Goal: Find contact information: Find contact information

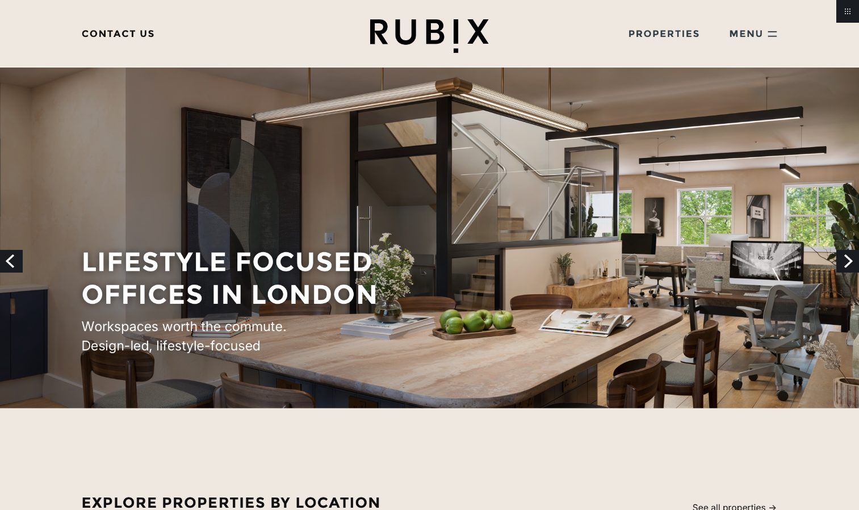
scroll to position [2486, 0]
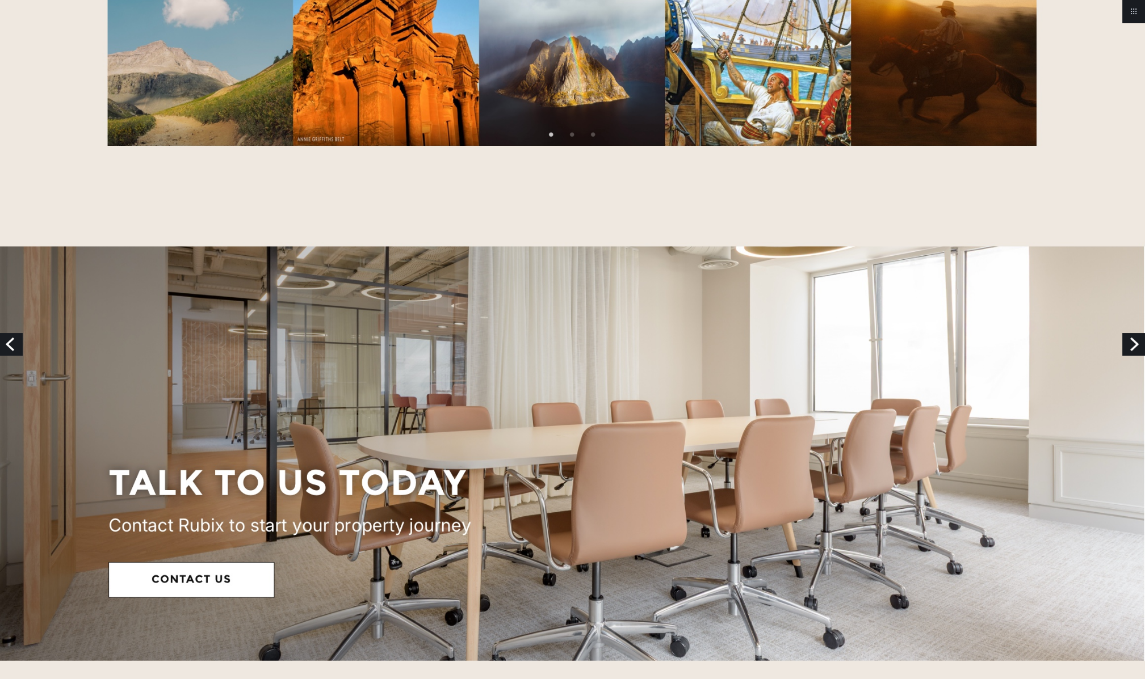
scroll to position [3959, 0]
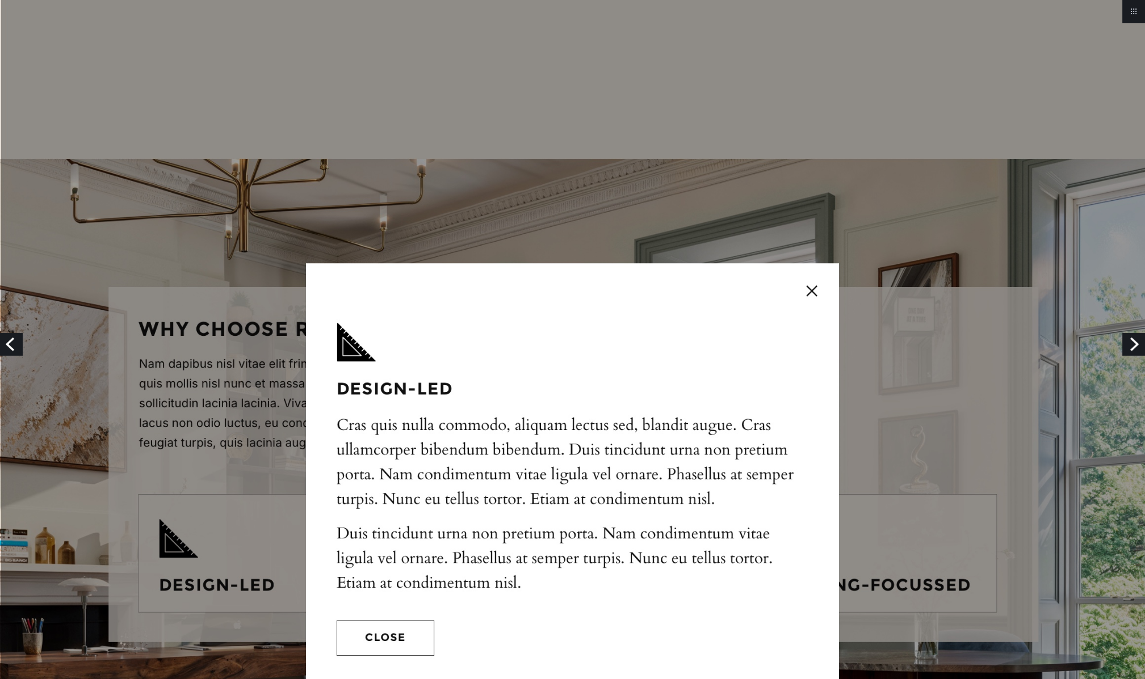
scroll to position [112, 0]
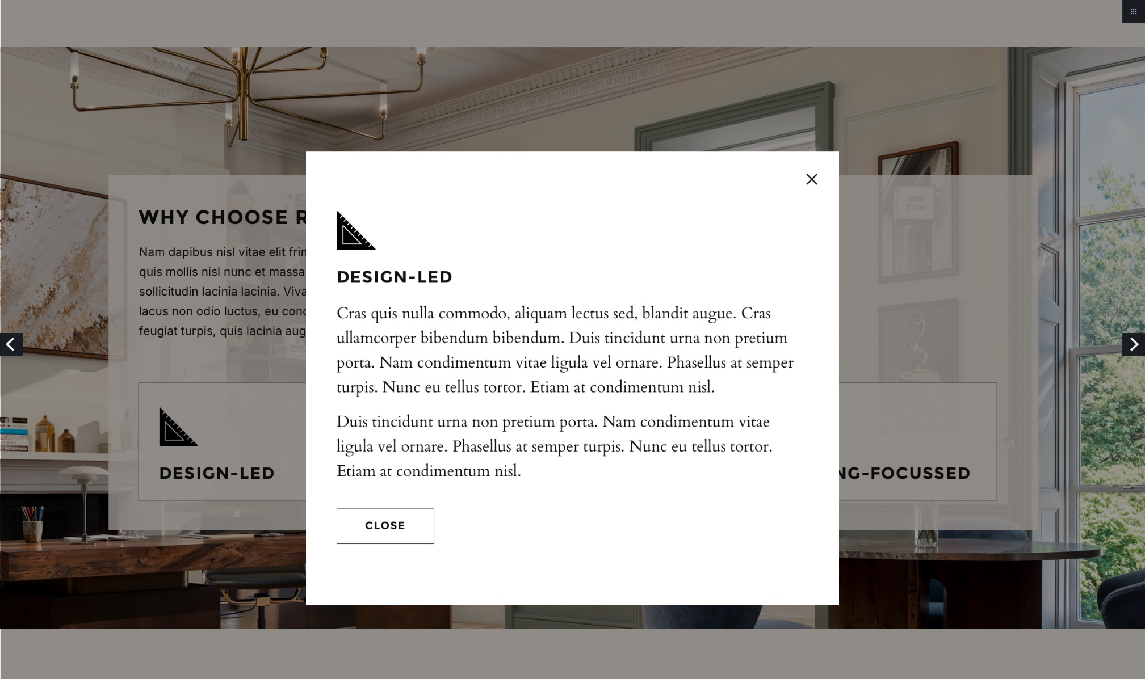
click at [811, 176] on img at bounding box center [572, 367] width 1145 height 958
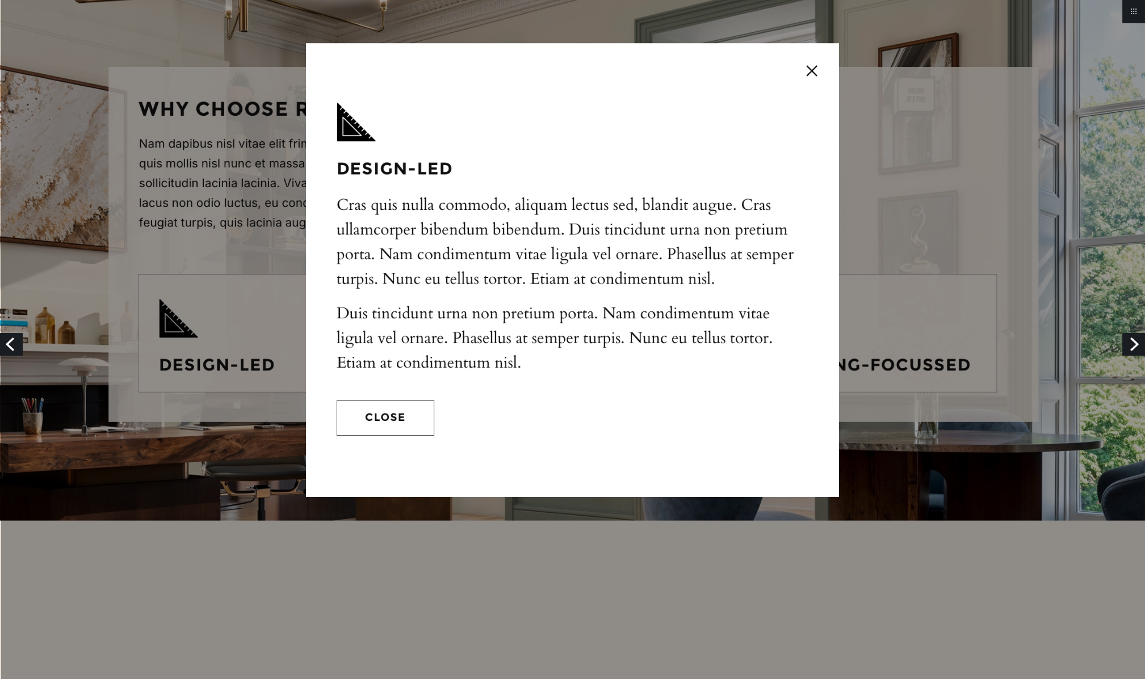
scroll to position [219, 0]
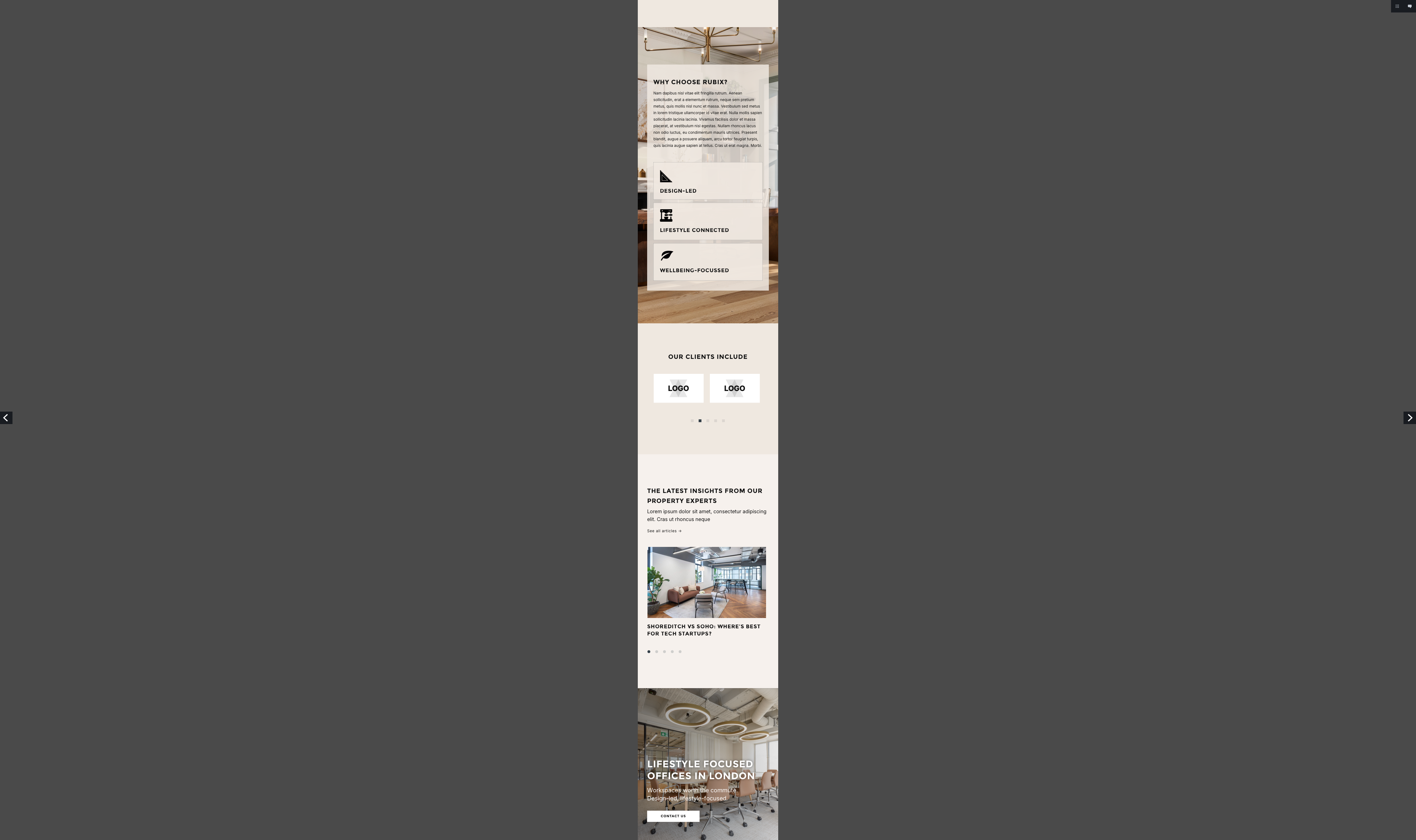
scroll to position [1298, 0]
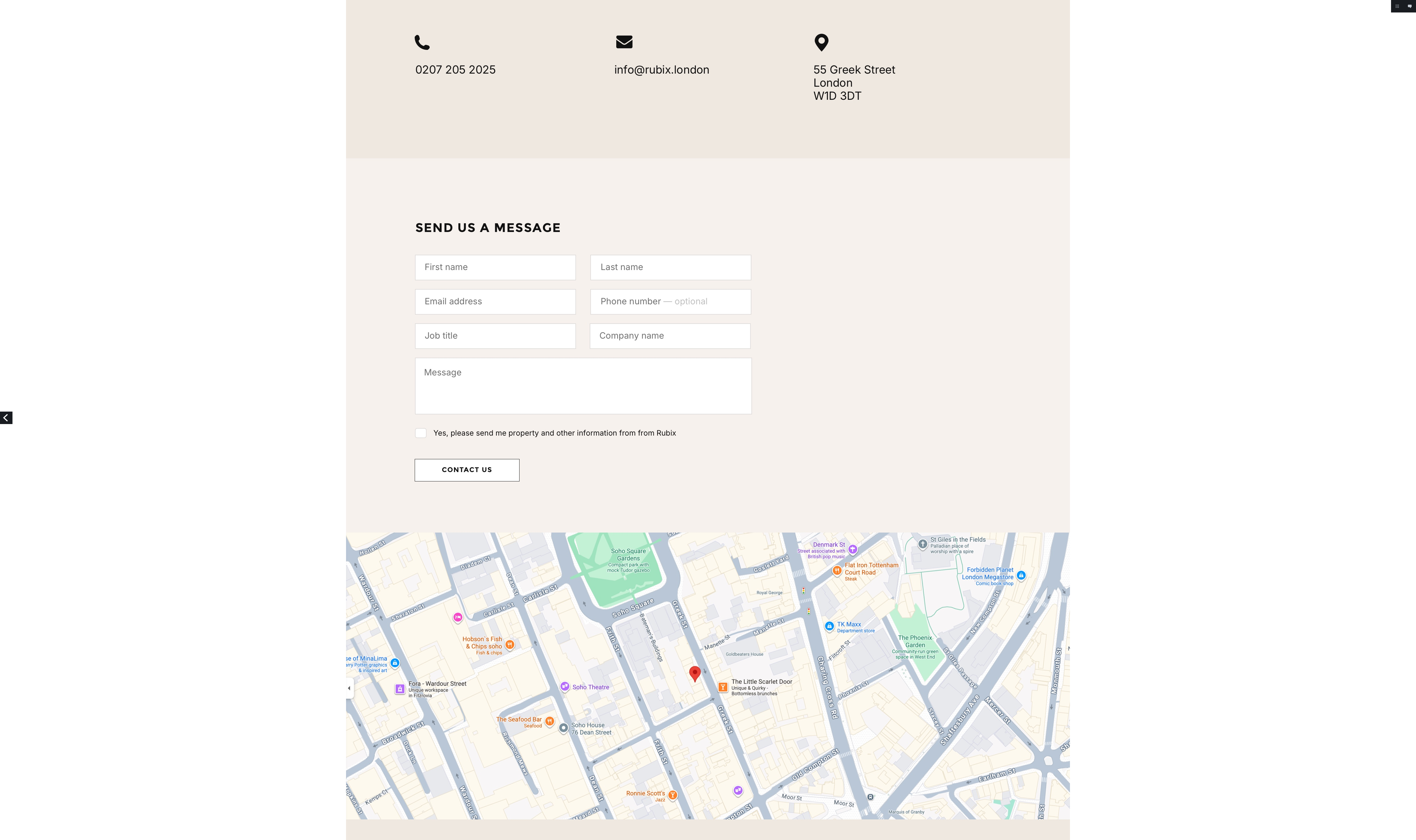
scroll to position [110, 0]
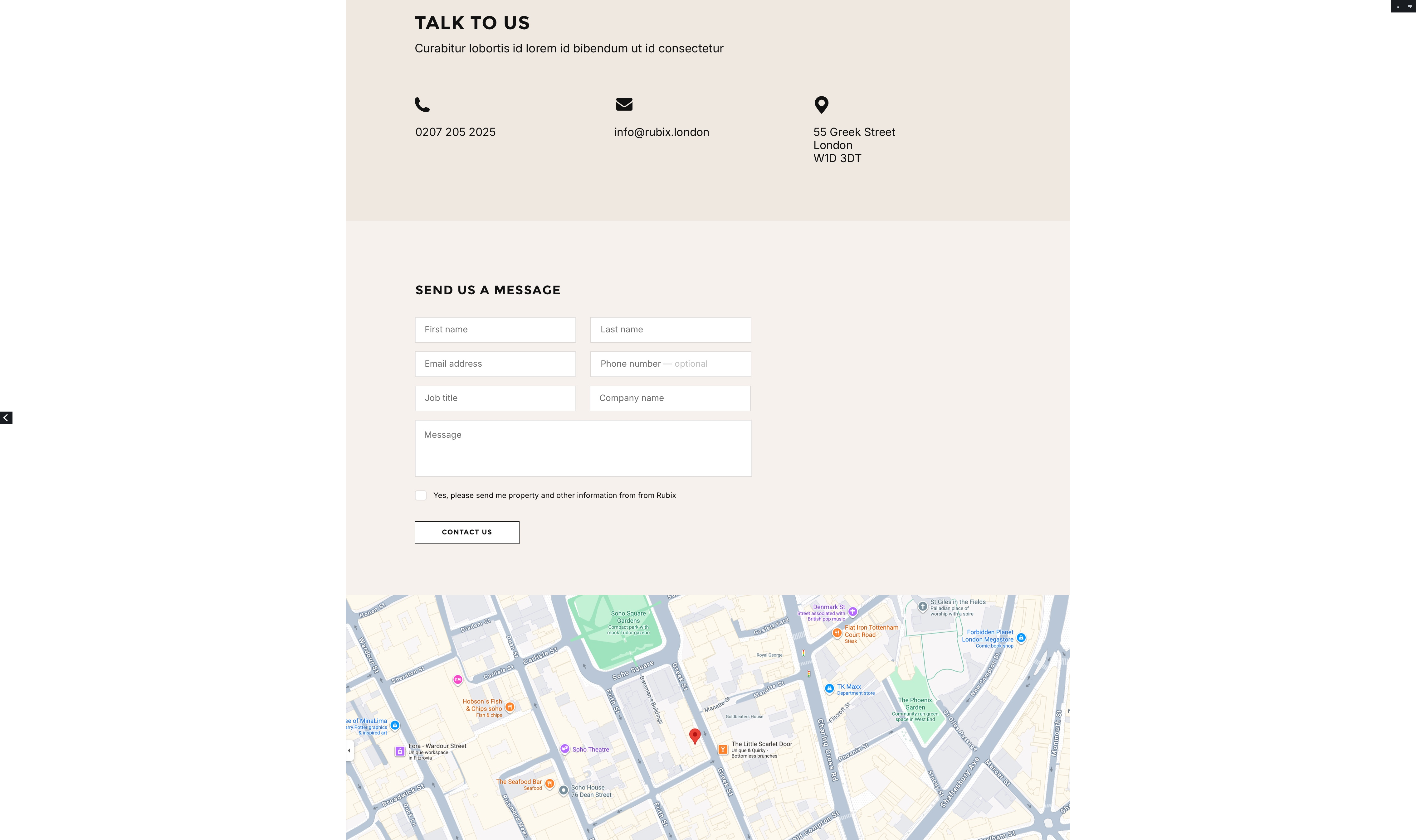
drag, startPoint x: 431, startPoint y: 3, endPoint x: 798, endPoint y: 346, distance: 502.3
click at [472, 280] on img at bounding box center [708, 504] width 724 height 1229
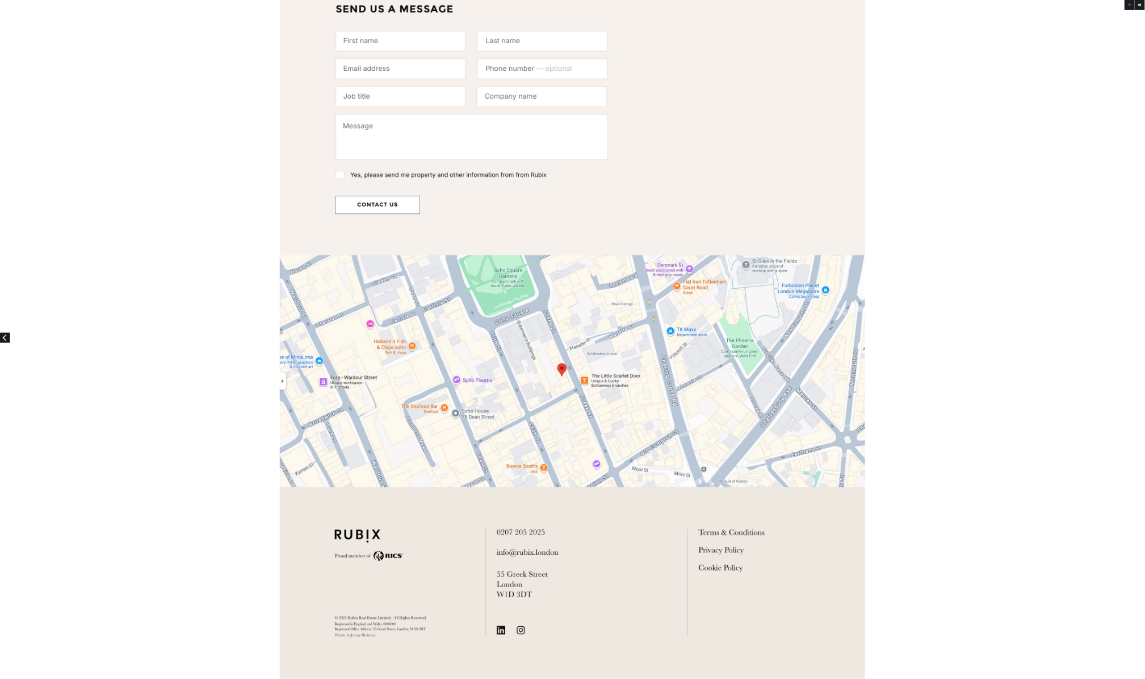
scroll to position [0, 0]
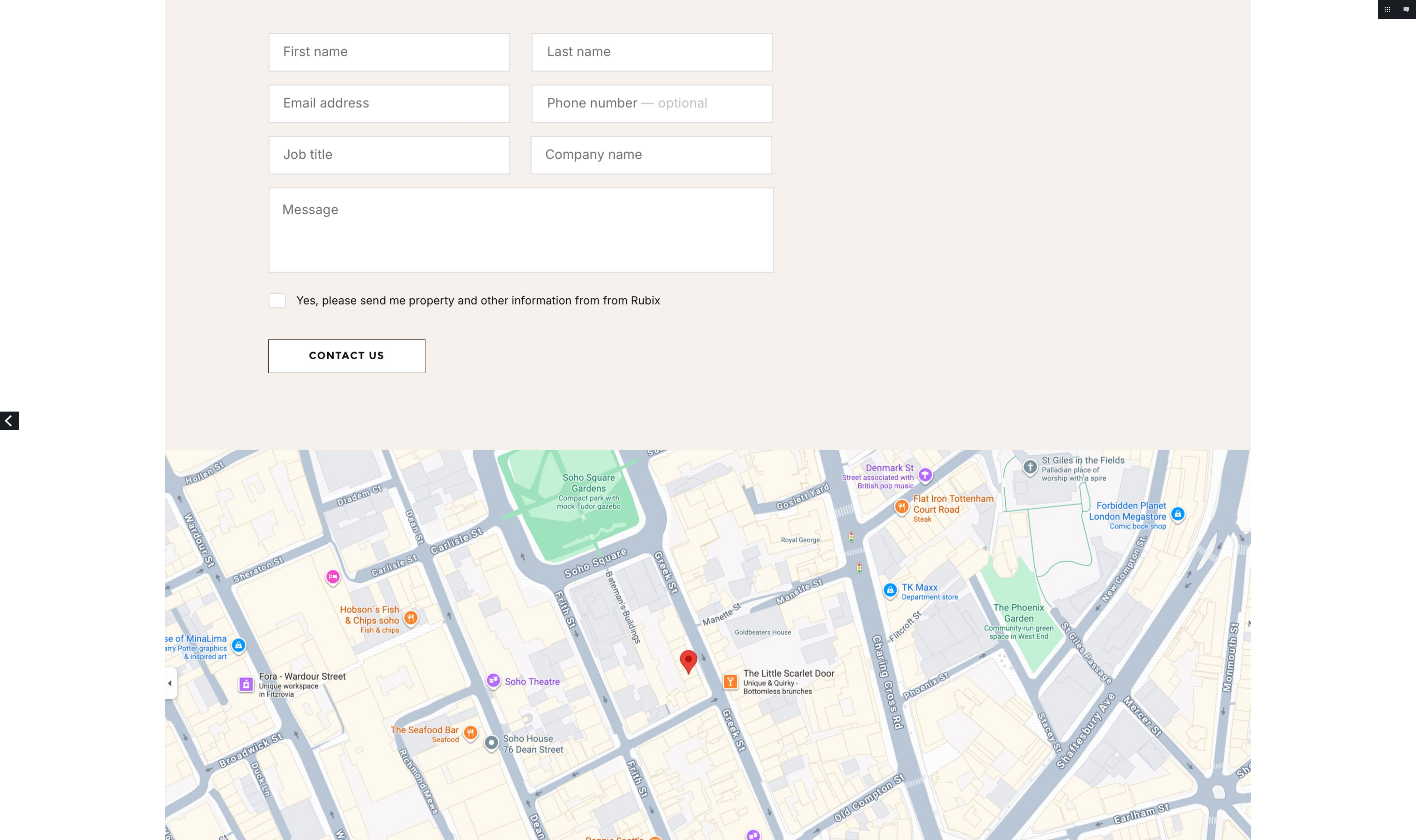
scroll to position [389, 0]
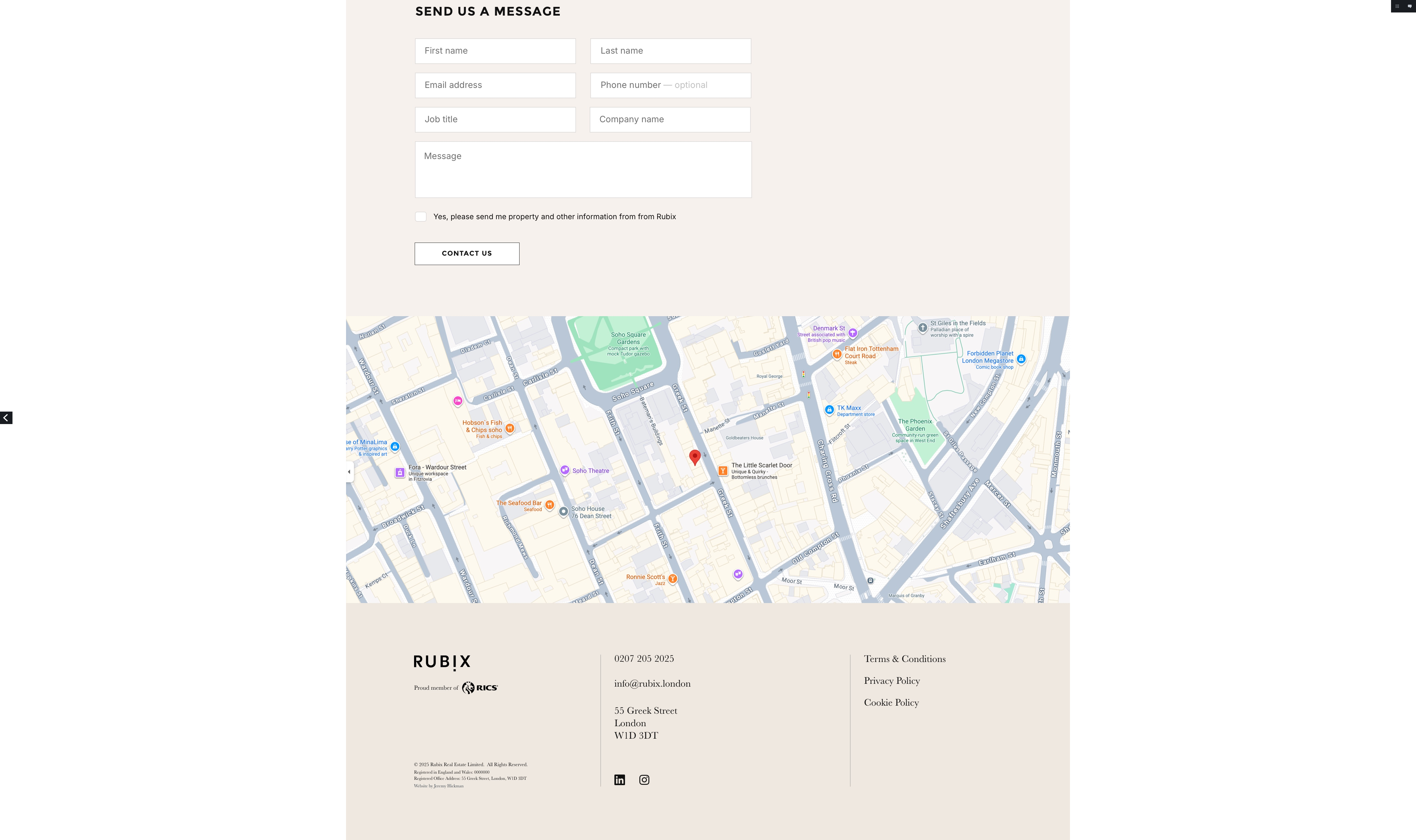
drag, startPoint x: 614, startPoint y: 0, endPoint x: 228, endPoint y: 548, distance: 670.3
click at [228, 280] on div at bounding box center [708, 225] width 1416 height 1227
